Goal: Transaction & Acquisition: Purchase product/service

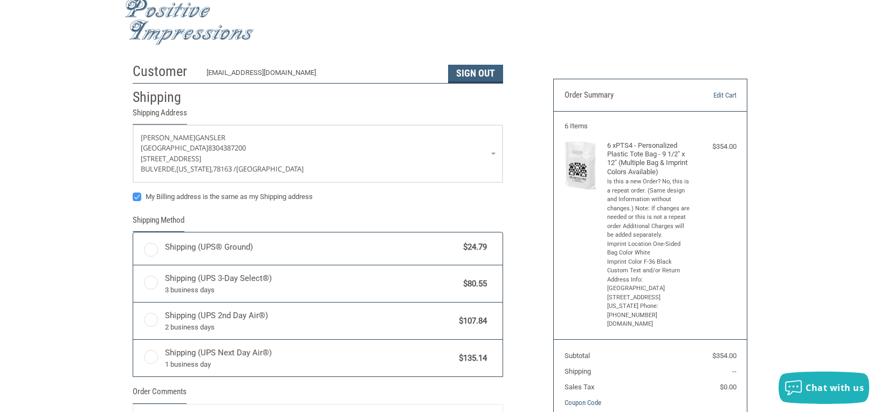
scroll to position [16, 0]
radio input "true"
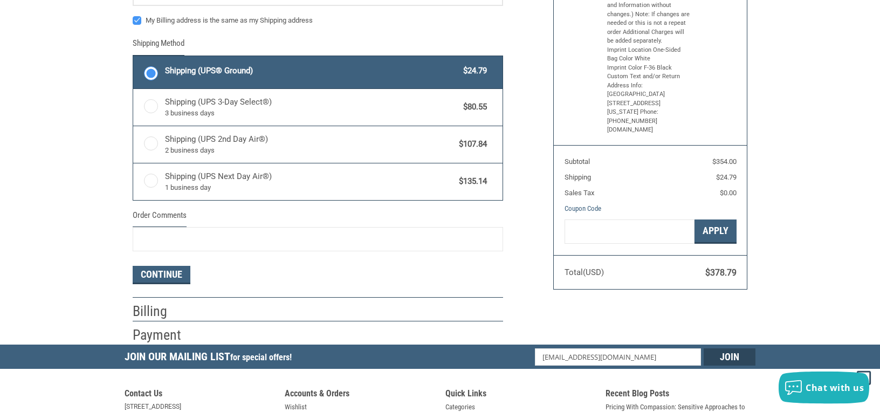
scroll to position [231, 0]
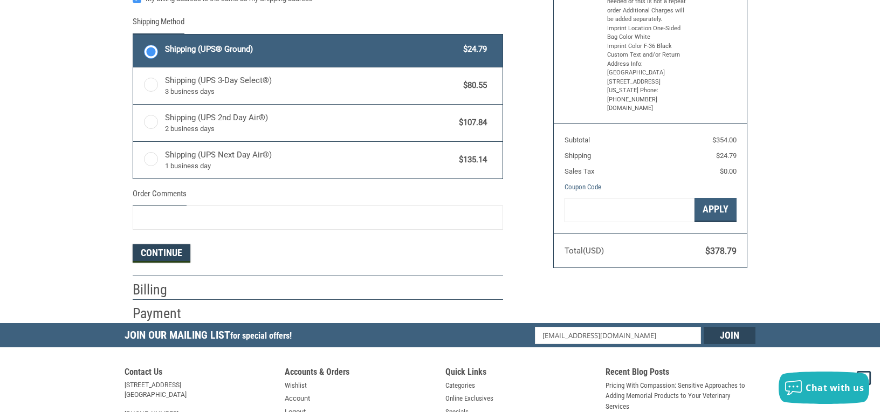
click at [157, 249] on button "Continue" at bounding box center [162, 253] width 58 height 18
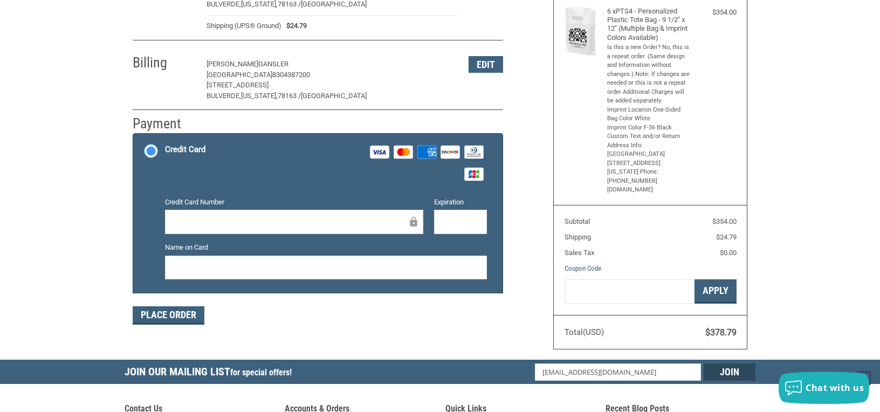
scroll to position [119, 0]
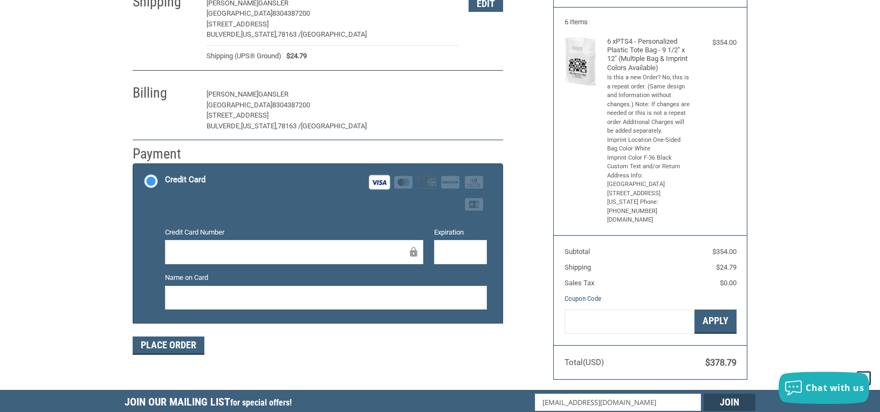
click at [485, 89] on button "Edit" at bounding box center [486, 94] width 35 height 17
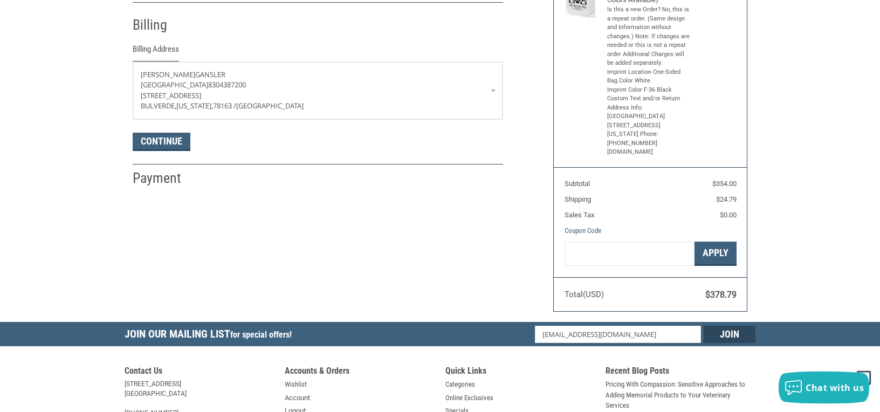
scroll to position [189, 0]
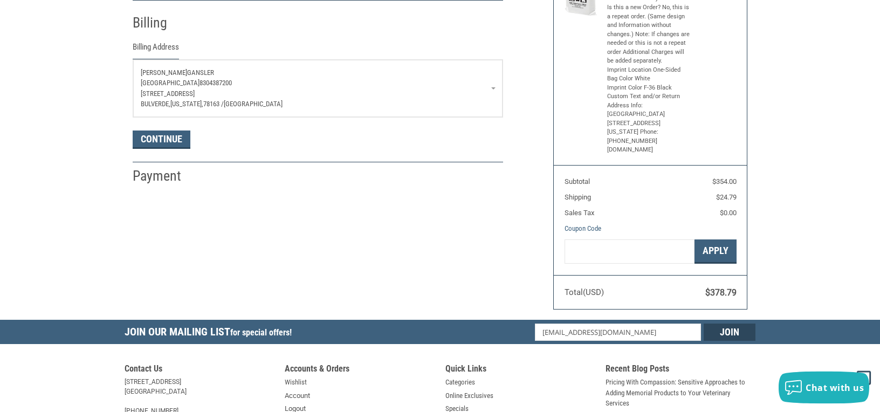
click at [188, 68] on span "Gansler" at bounding box center [200, 72] width 27 height 8
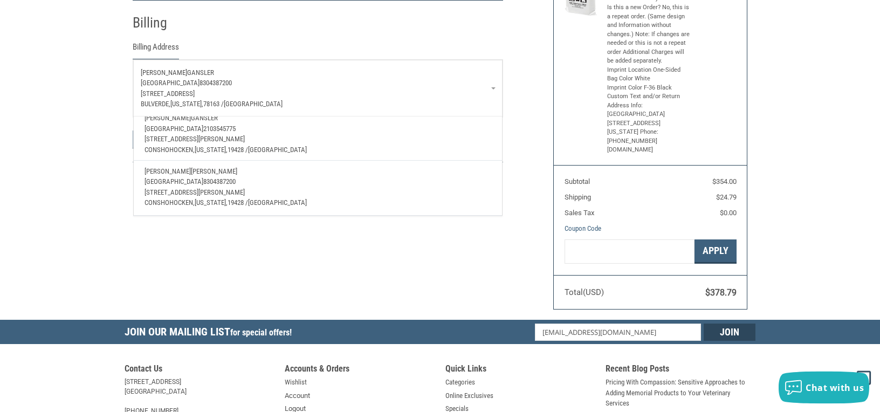
scroll to position [0, 0]
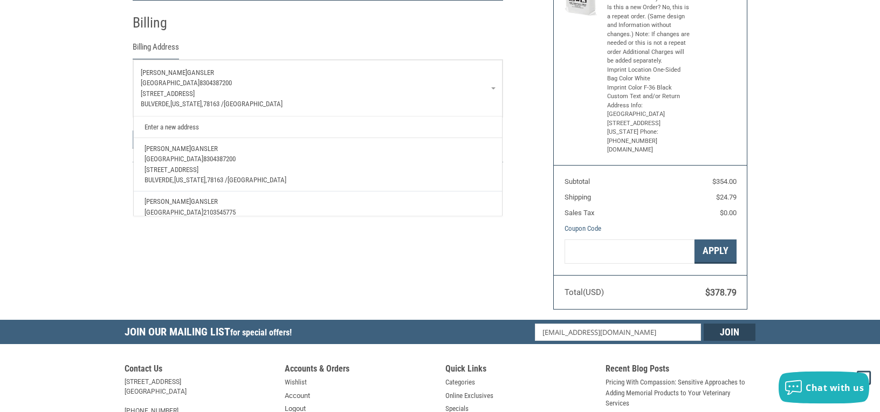
click at [181, 127] on link "Enter a new address" at bounding box center [318, 127] width 358 height 21
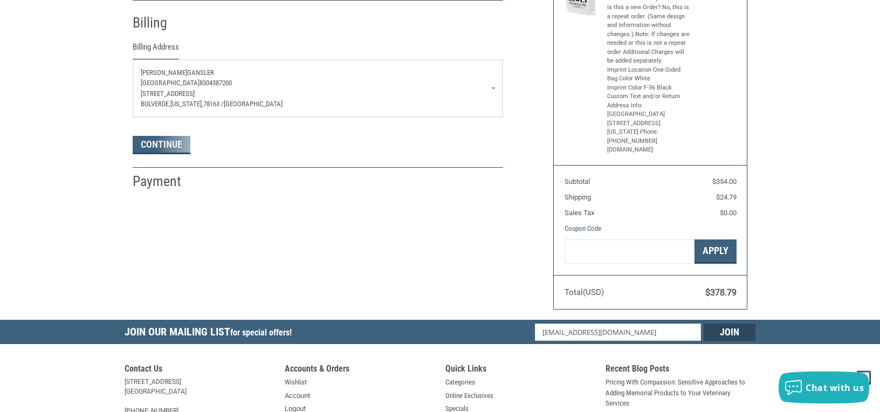
select select "US"
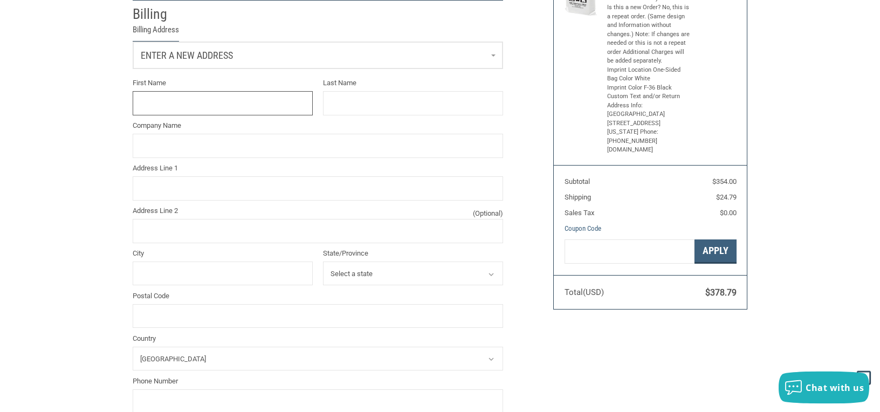
click at [193, 109] on input "First Name" at bounding box center [223, 103] width 180 height 24
type input "[PERSON_NAME]"
click at [378, 107] on input "Last Name" at bounding box center [413, 103] width 180 height 24
type input "[PERSON_NAME]"
click at [309, 138] on input "Company Name" at bounding box center [318, 146] width 371 height 24
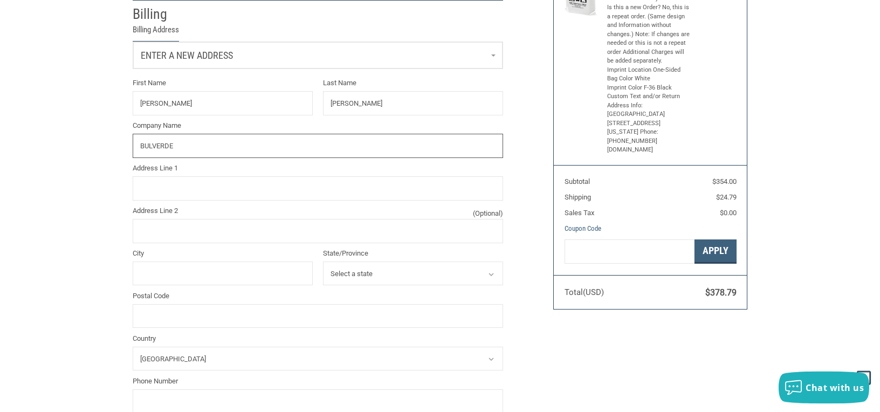
type input "BULVERDE"
type input "[PERSON_NAME]"
type input "Gansler"
type input "[GEOGRAPHIC_DATA]"
type input "[STREET_ADDRESS]"
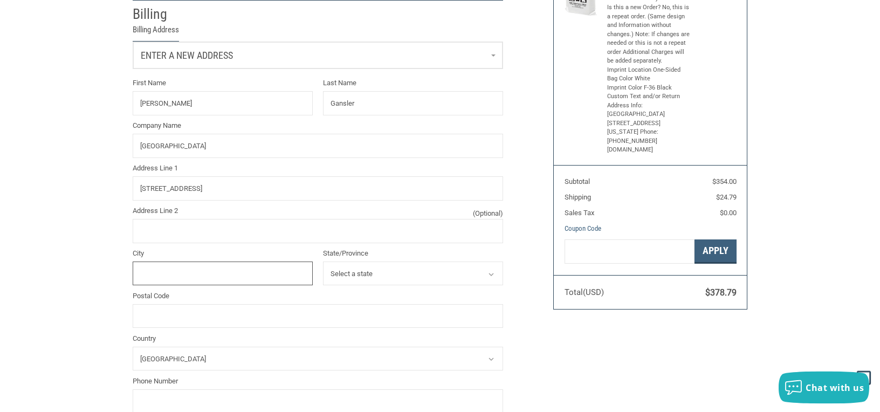
type input "BULVERDE"
select select "[GEOGRAPHIC_DATA]"
type input "78163"
type input "[PERSON_NAME]"
type input "Gansler"
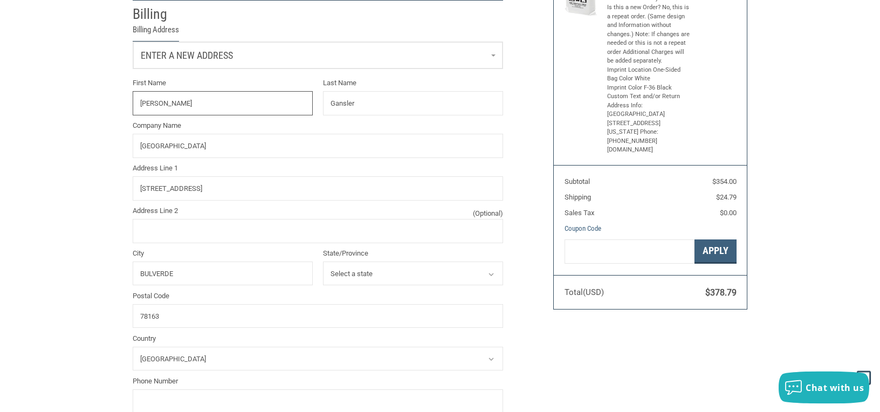
click at [187, 102] on input "[PERSON_NAME]" at bounding box center [223, 103] width 180 height 24
type input "[PERSON_NAME]"
click at [354, 107] on input "Gansler" at bounding box center [413, 103] width 180 height 24
click at [353, 102] on input "GANSLMERALONE" at bounding box center [413, 103] width 180 height 24
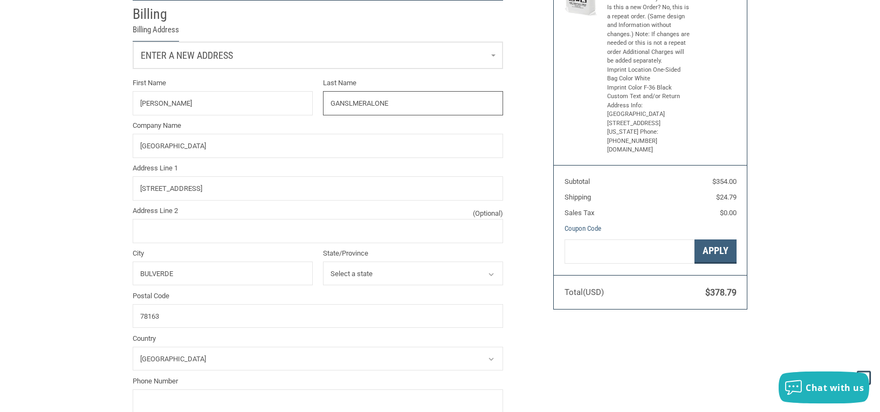
click at [353, 102] on input "GANSLMERALONE" at bounding box center [413, 103] width 180 height 24
type input "[PERSON_NAME]"
click at [370, 128] on label "Company Name" at bounding box center [318, 125] width 371 height 11
click at [370, 134] on input "[GEOGRAPHIC_DATA]" at bounding box center [318, 146] width 371 height 24
click at [96, 231] on div "Customer [EMAIL_ADDRESS][DOMAIN_NAME] Sign Out Shipping [PERSON_NAME] [GEOGRAPH…" at bounding box center [440, 198] width 880 height 631
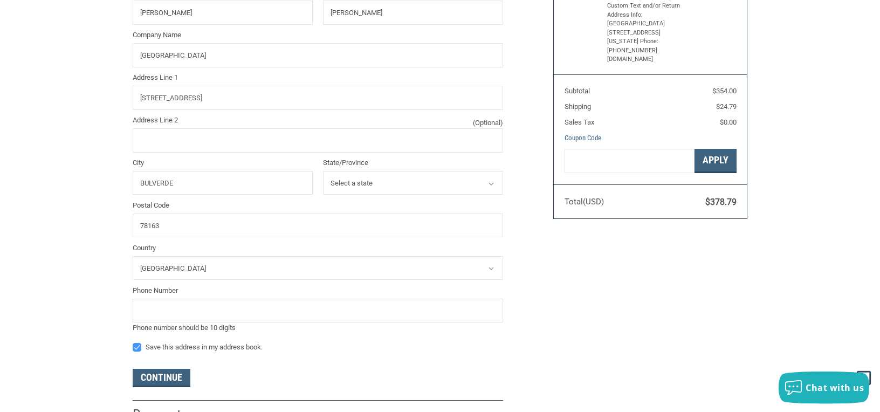
scroll to position [362, 0]
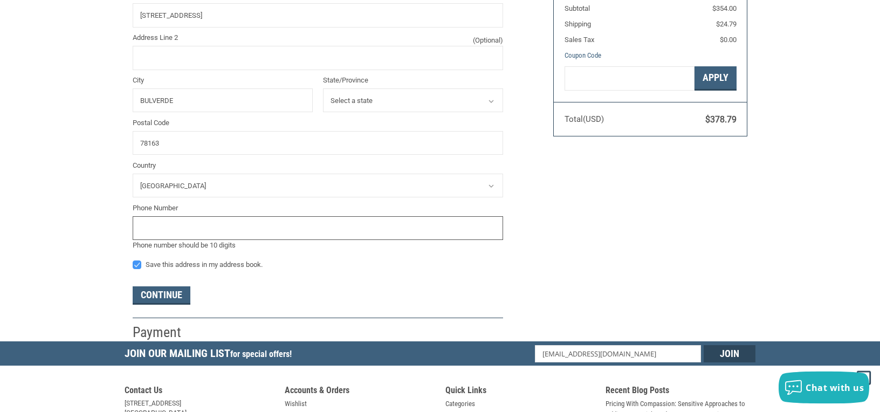
click at [161, 229] on input "tel" at bounding box center [318, 228] width 371 height 24
type input "8304387200"
click at [162, 297] on button "Continue" at bounding box center [162, 295] width 58 height 18
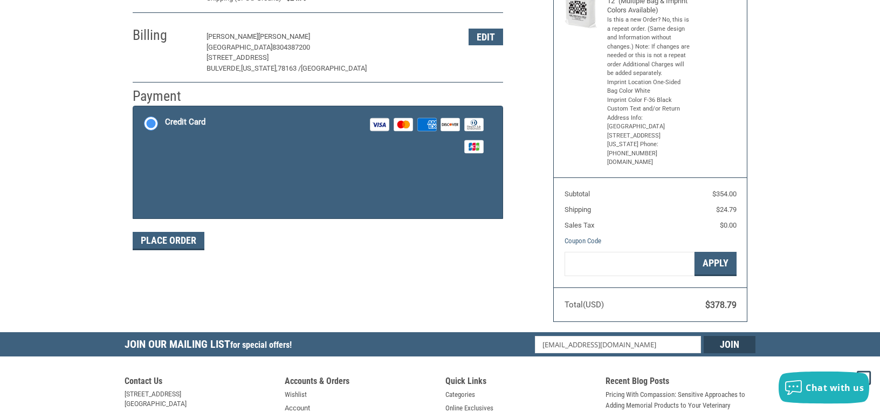
scroll to position [177, 0]
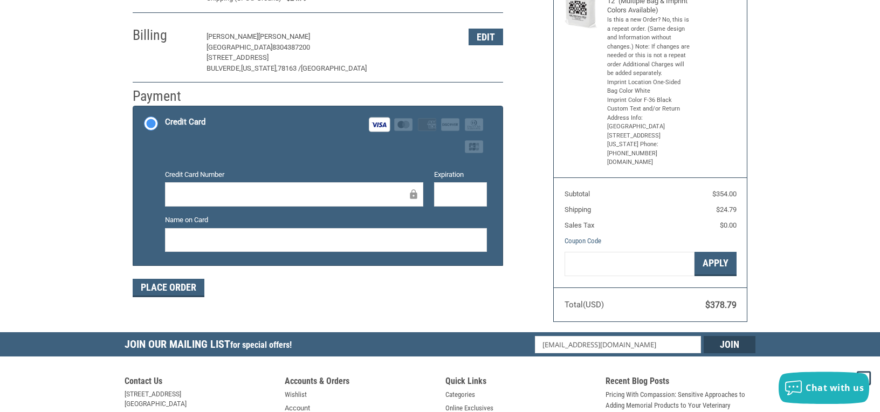
click at [148, 221] on li "Credit Card Visa Master Amex Discover Diners Club JCB Credit card Credit Card N…" at bounding box center [317, 185] width 369 height 159
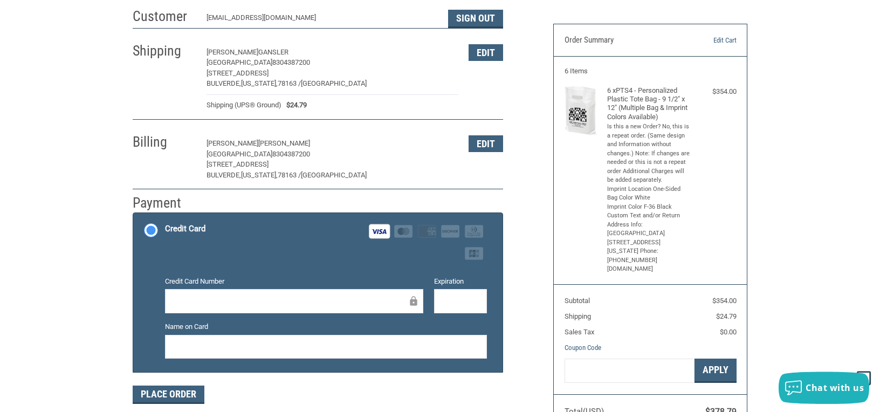
scroll to position [61, 0]
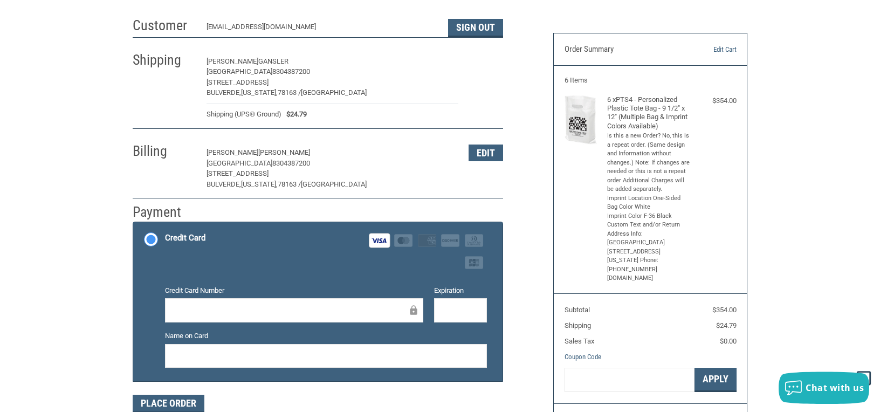
click at [478, 62] on button "Edit" at bounding box center [486, 61] width 35 height 17
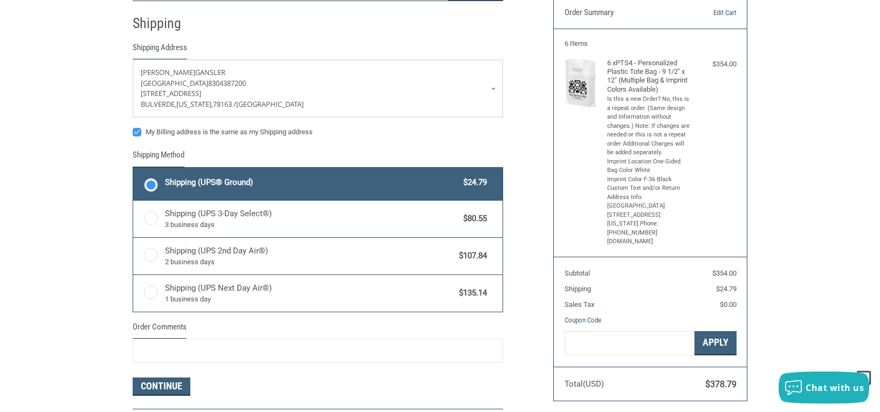
scroll to position [98, 0]
click at [199, 79] on span "[GEOGRAPHIC_DATA]" at bounding box center [170, 83] width 59 height 8
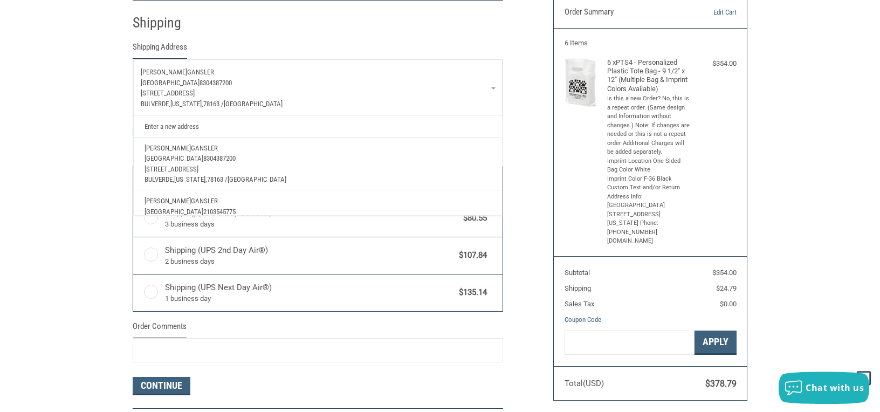
scroll to position [0, 0]
click at [167, 124] on link "Enter a new address" at bounding box center [318, 127] width 358 height 21
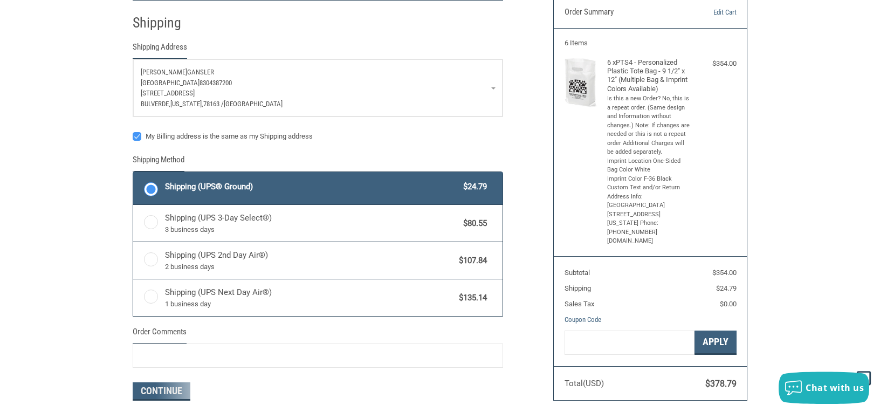
select select "US"
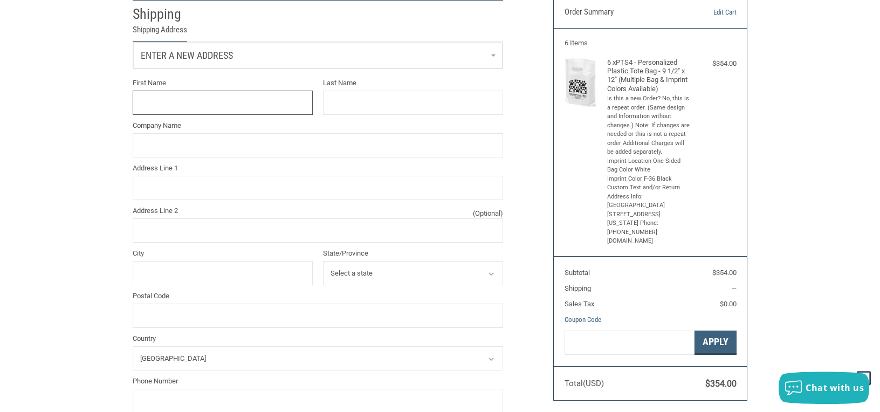
click at [183, 102] on input "First Name" at bounding box center [223, 103] width 180 height 24
type input "[PERSON_NAME]"
type input "[GEOGRAPHIC_DATA]"
type input "[STREET_ADDRESS]"
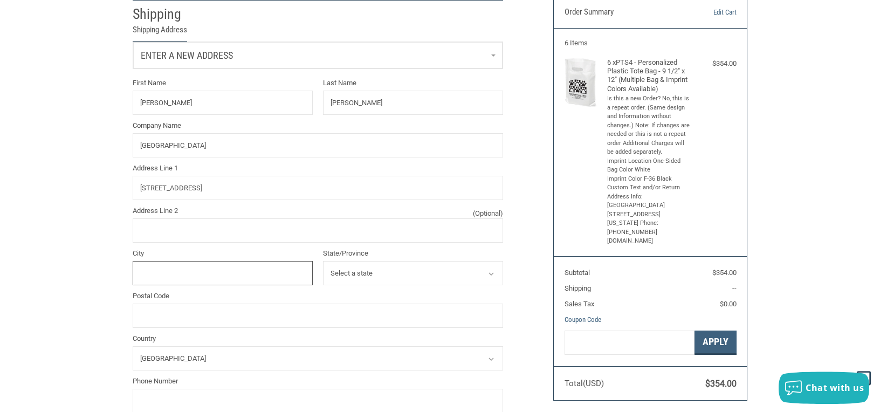
type input "BULVERDE"
select select "[GEOGRAPHIC_DATA]"
type input "78163"
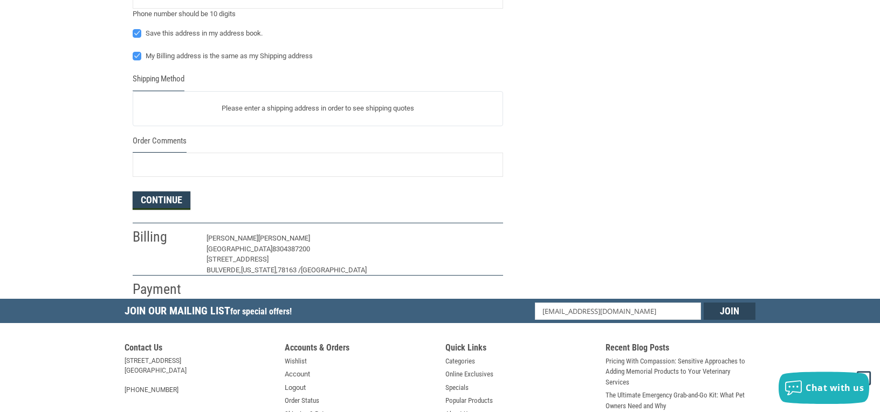
click at [147, 201] on button "Continue" at bounding box center [162, 200] width 58 height 18
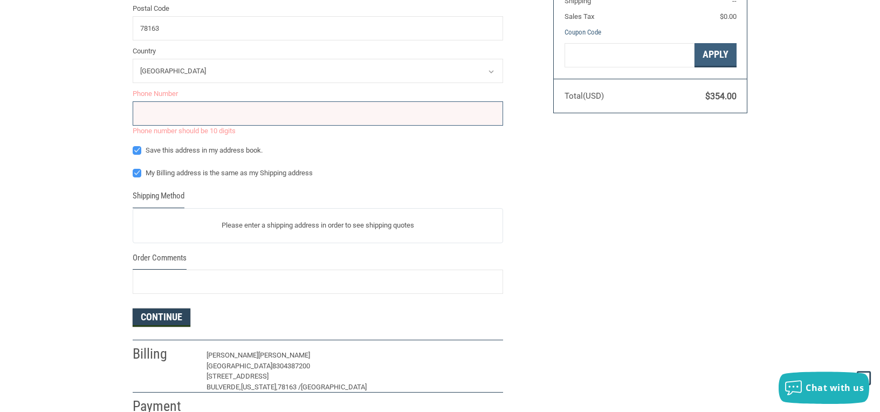
scroll to position [363, 0]
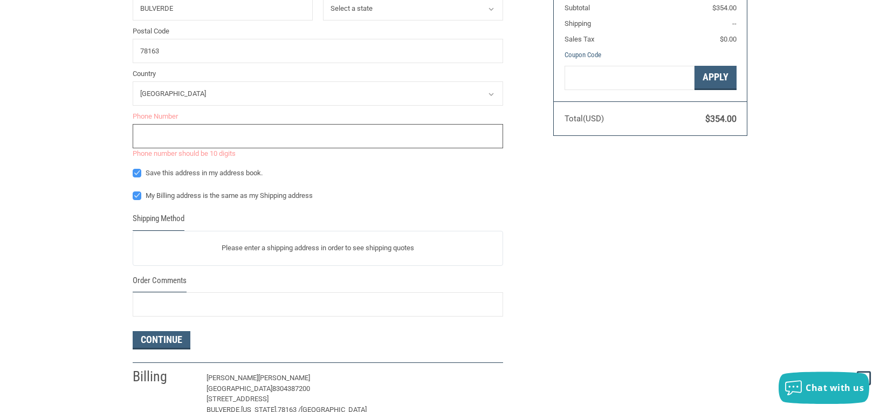
click at [171, 138] on input "tel" at bounding box center [318, 136] width 371 height 24
type input "8304387200"
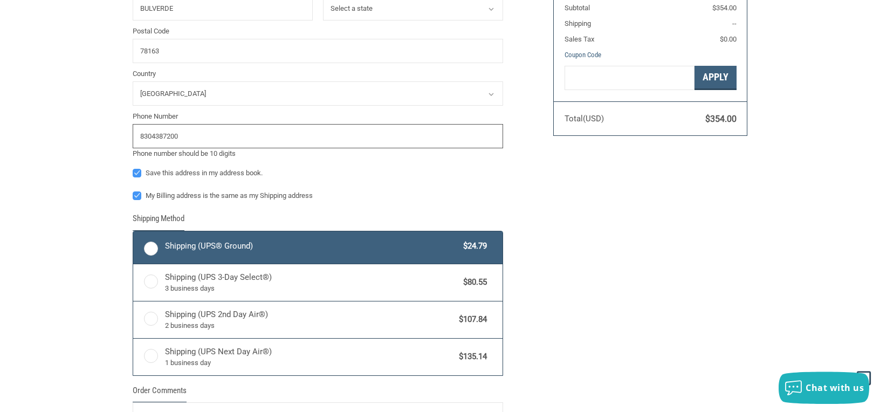
radio input "true"
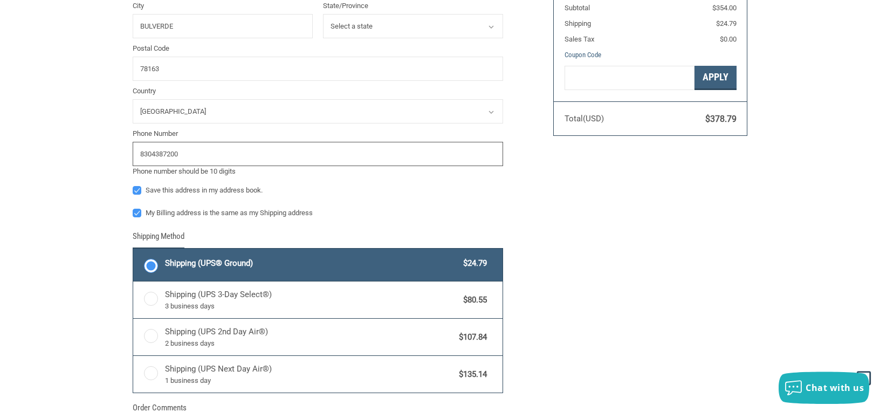
scroll to position [380, 0]
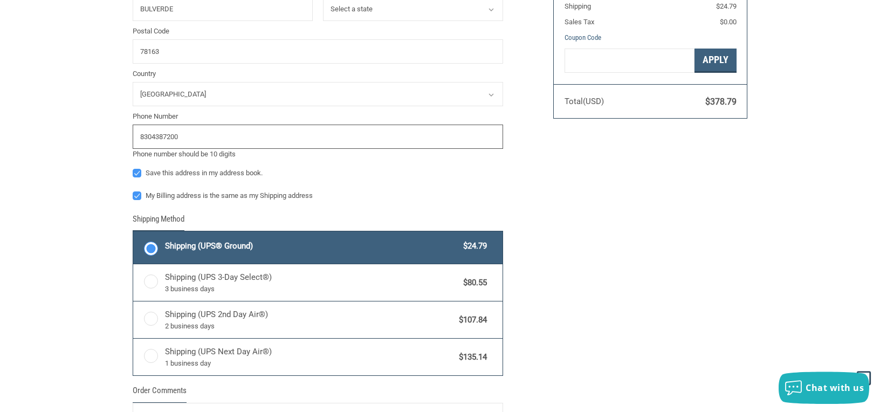
type input "8304387200"
click at [163, 247] on label "Shipping (UPS® Ground) $24.79" at bounding box center [317, 247] width 369 height 32
click at [134, 233] on input "Shipping (UPS® Ground) $24.79" at bounding box center [133, 232] width 1 height 1
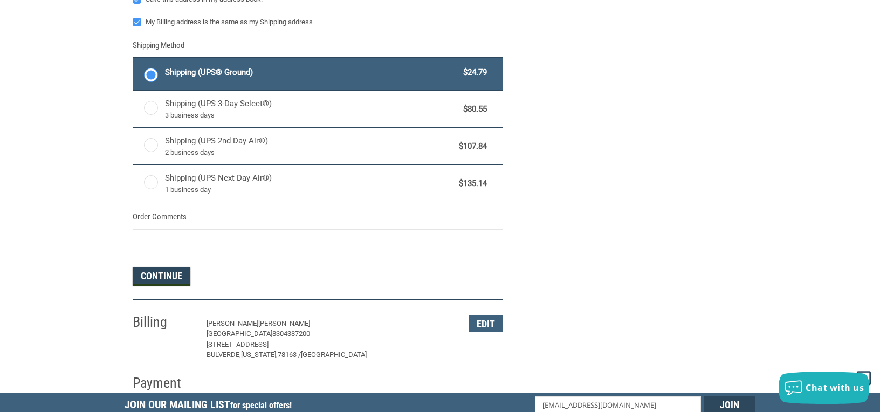
click at [173, 272] on button "Continue" at bounding box center [162, 277] width 58 height 18
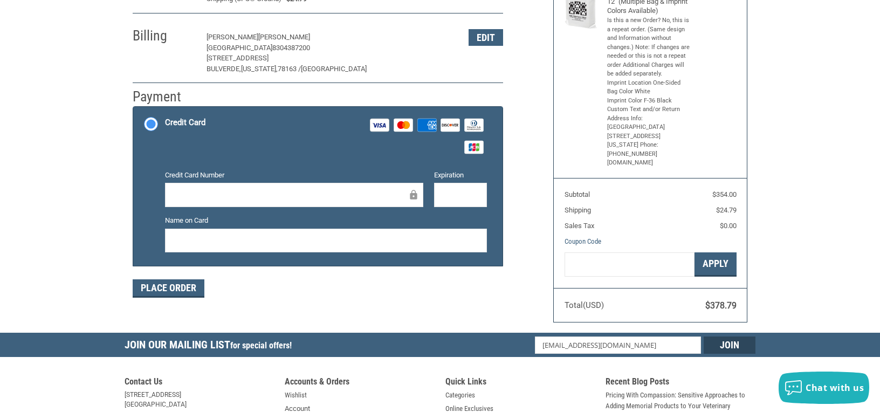
scroll to position [177, 0]
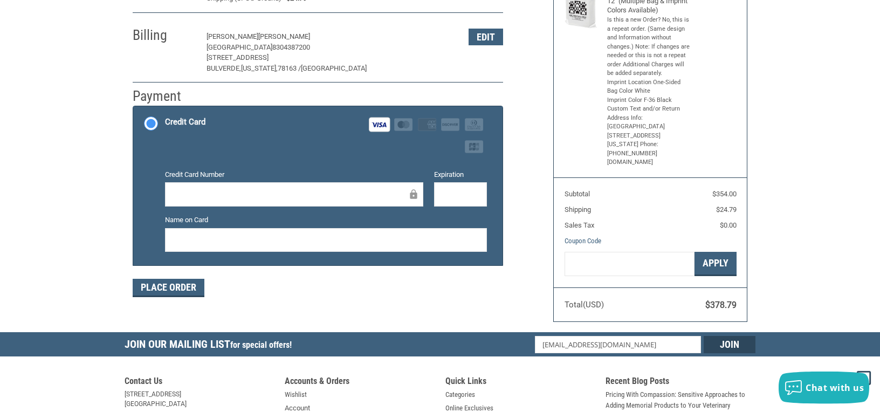
click at [343, 292] on div "Place Order" at bounding box center [318, 288] width 371 height 18
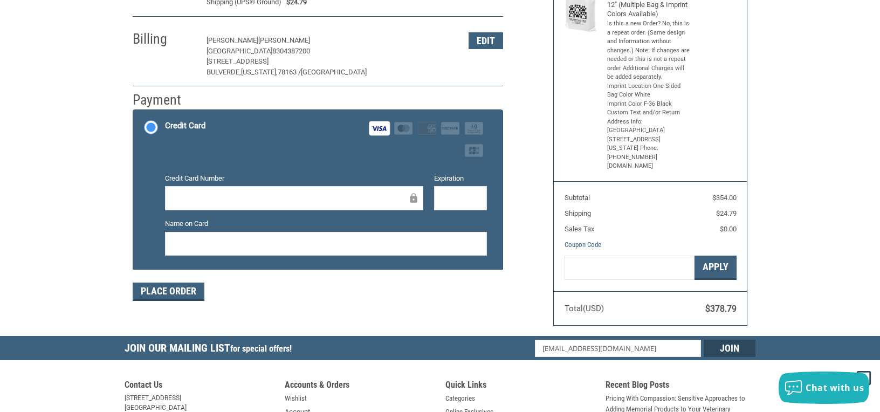
scroll to position [231, 0]
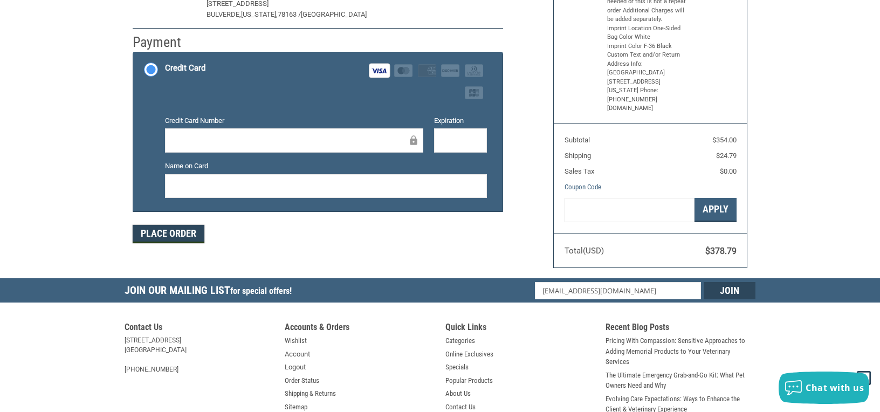
click at [177, 231] on button "Place Order" at bounding box center [169, 234] width 72 height 18
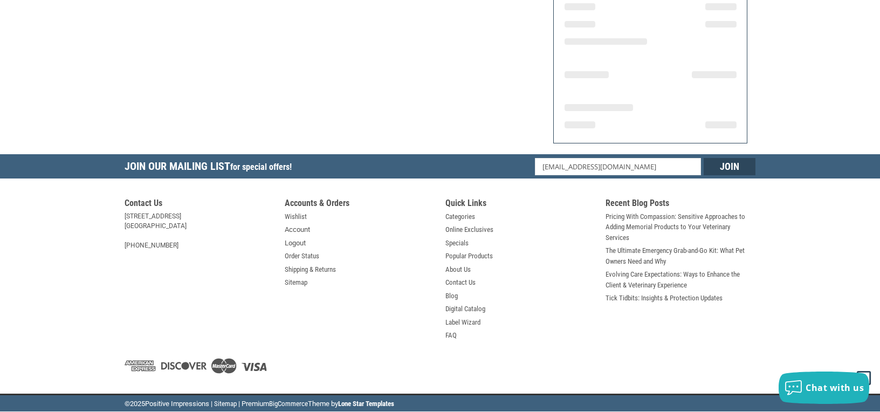
scroll to position [208, 0]
